Goal: Task Accomplishment & Management: Manage account settings

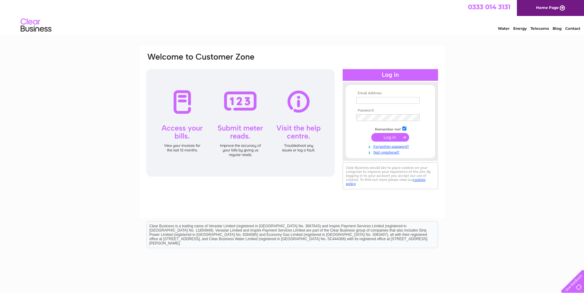
type input "melanie.fraser@igne.com"
click at [392, 140] on input "submit" at bounding box center [390, 137] width 38 height 9
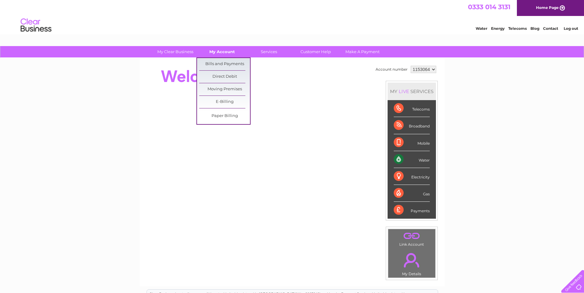
click at [227, 55] on link "My Account" at bounding box center [222, 51] width 51 height 11
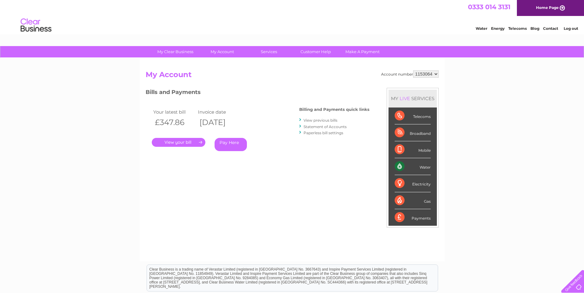
click at [182, 140] on link "." at bounding box center [179, 142] width 54 height 9
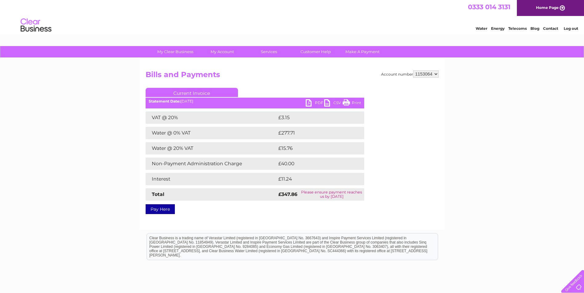
click at [316, 102] on link "PDF" at bounding box center [314, 103] width 18 height 9
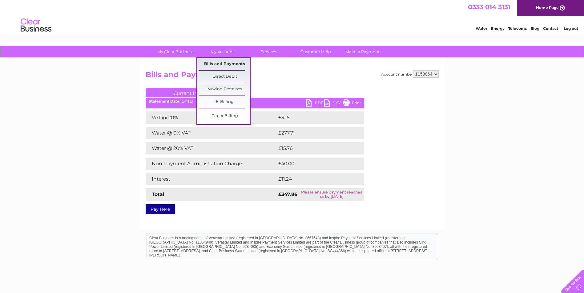
click at [217, 60] on link "Bills and Payments" at bounding box center [224, 64] width 51 height 12
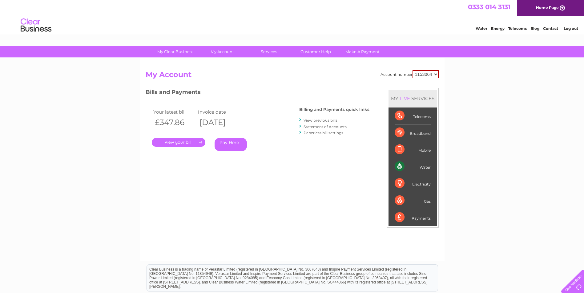
click at [315, 122] on link "View previous bills" at bounding box center [320, 120] width 34 height 5
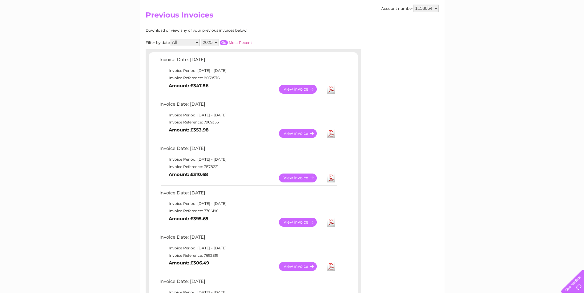
scroll to position [62, 0]
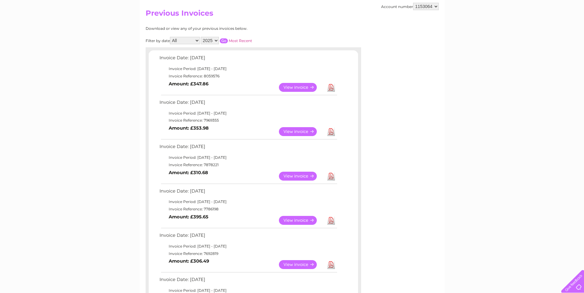
click at [305, 132] on link "View" at bounding box center [301, 131] width 45 height 9
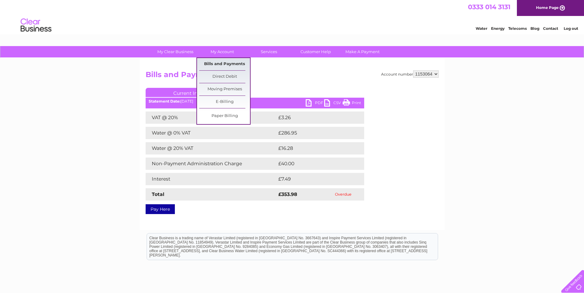
click at [216, 65] on link "Bills and Payments" at bounding box center [224, 64] width 51 height 12
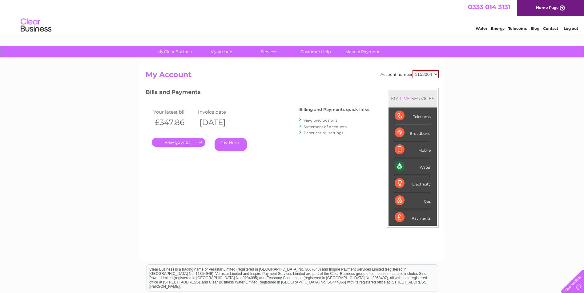
click at [312, 120] on link "View previous bills" at bounding box center [320, 120] width 34 height 5
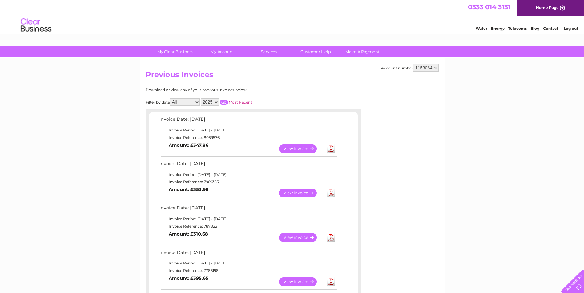
click at [297, 236] on link "View" at bounding box center [301, 238] width 45 height 9
click at [304, 192] on link "View" at bounding box center [301, 193] width 45 height 9
